Goal: Find specific page/section: Find specific page/section

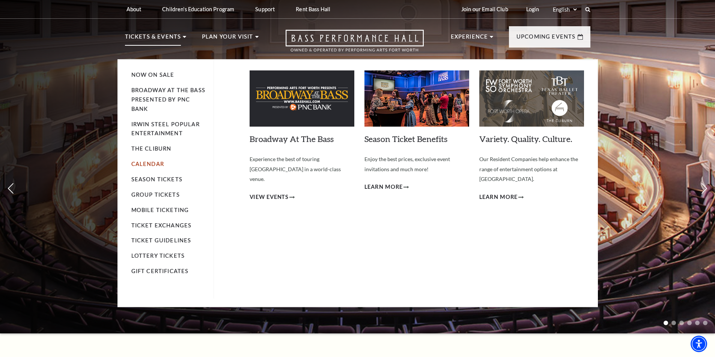
click at [155, 162] on link "Calendar" at bounding box center [147, 164] width 33 height 6
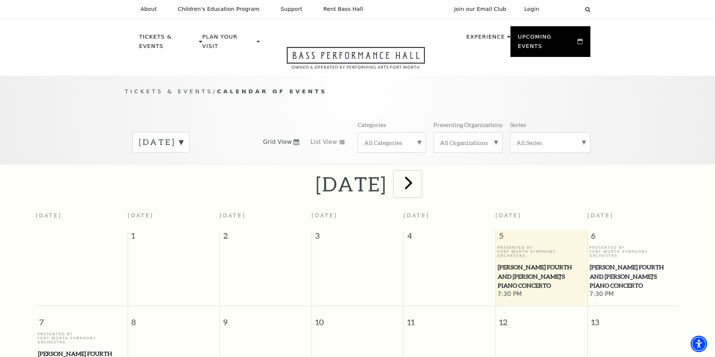
click at [419, 174] on span "next" at bounding box center [408, 182] width 21 height 21
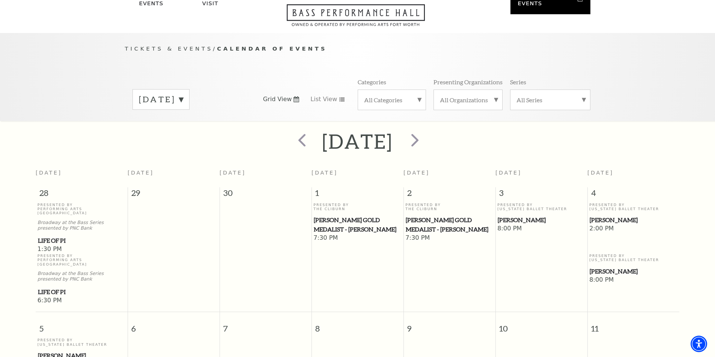
scroll to position [29, 0]
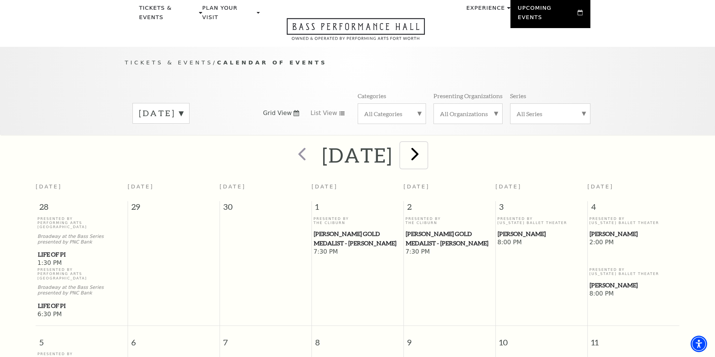
click at [425, 144] on span "next" at bounding box center [414, 153] width 21 height 21
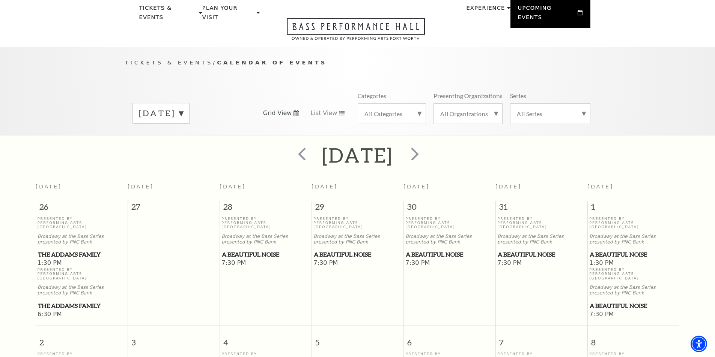
scroll to position [0, 0]
